Goal: Navigation & Orientation: Find specific page/section

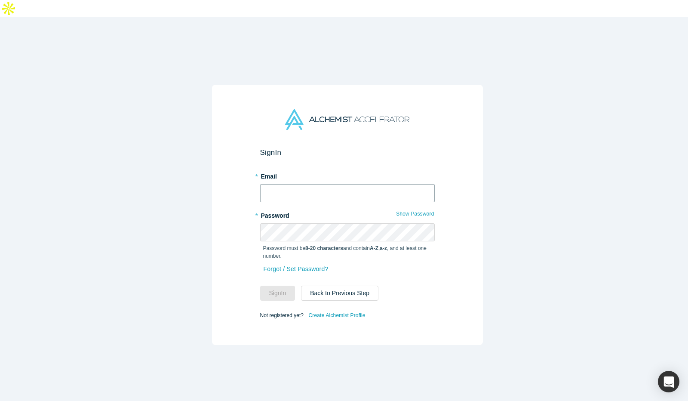
click at [329, 184] on input "text" at bounding box center [347, 193] width 175 height 18
type input "[EMAIL_ADDRESS]"
click at [284, 286] on button "Sign In" at bounding box center [277, 293] width 35 height 15
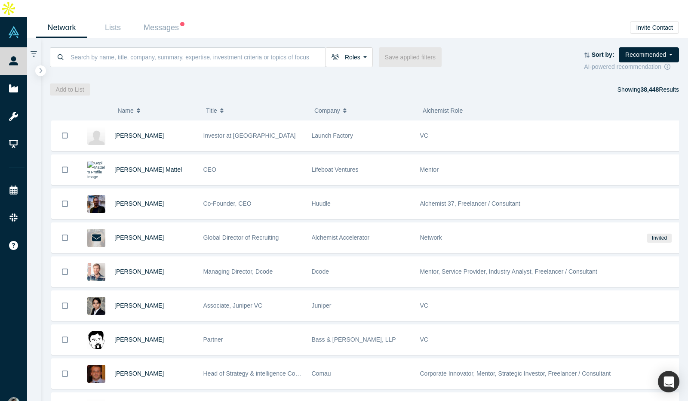
click at [509, 83] on div "Add to List Showing 38,448 Results" at bounding box center [365, 89] width 630 height 12
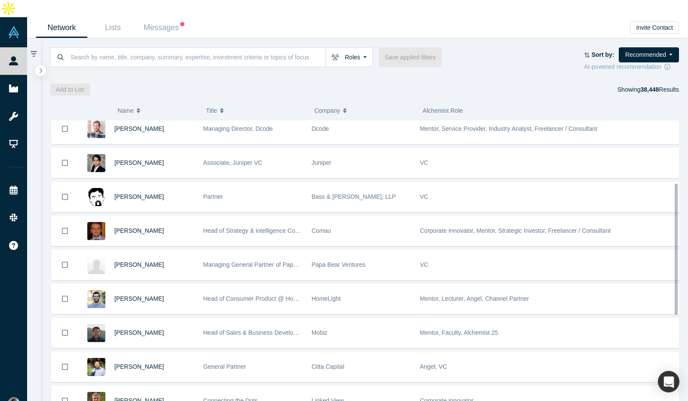
scroll to position [143, 0]
click at [295, 83] on div "Add to List Showing 38,448 Results" at bounding box center [365, 89] width 630 height 12
